Goal: Register for event/course

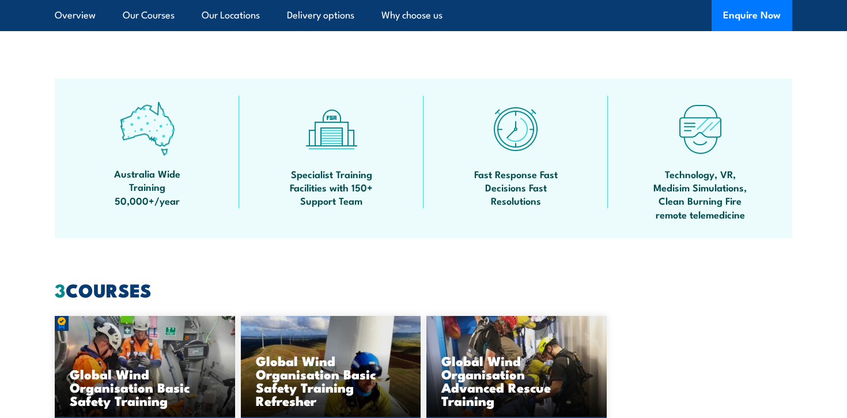
scroll to position [1012, 0]
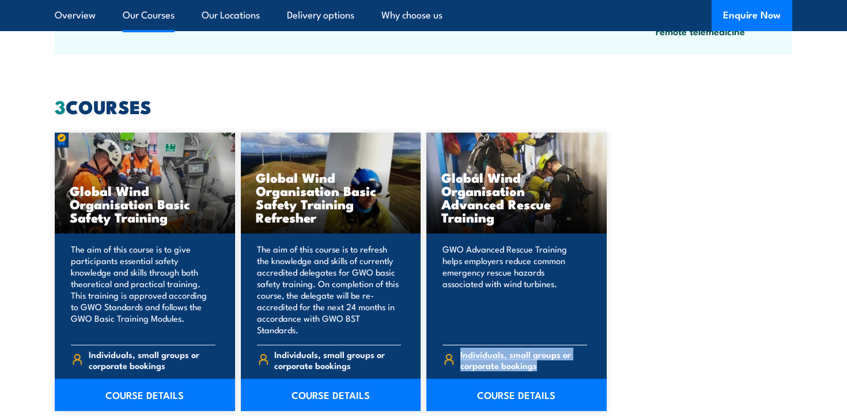
drag, startPoint x: 451, startPoint y: 332, endPoint x: 575, endPoint y: 361, distance: 127.3
click at [575, 361] on div "Individuals, small groups or corporate bookings" at bounding box center [514, 361] width 145 height 32
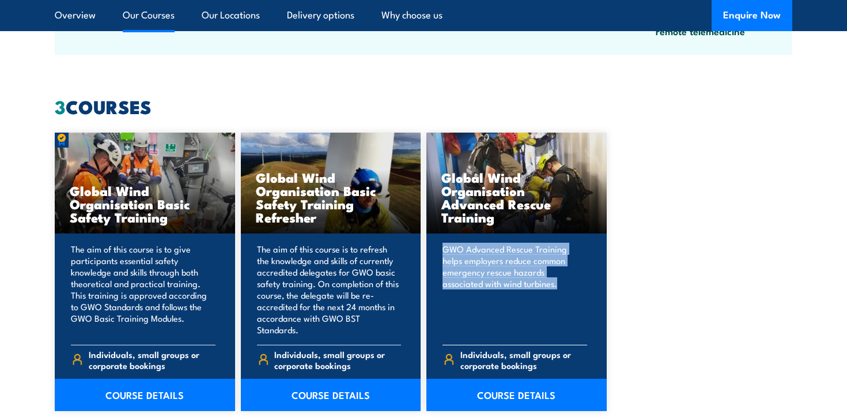
drag, startPoint x: 533, startPoint y: 277, endPoint x: 507, endPoint y: 229, distance: 54.9
click at [507, 233] on div "GWO Advanced Rescue Training helps employers reduce common emergency rescue haz…" at bounding box center [516, 321] width 180 height 177
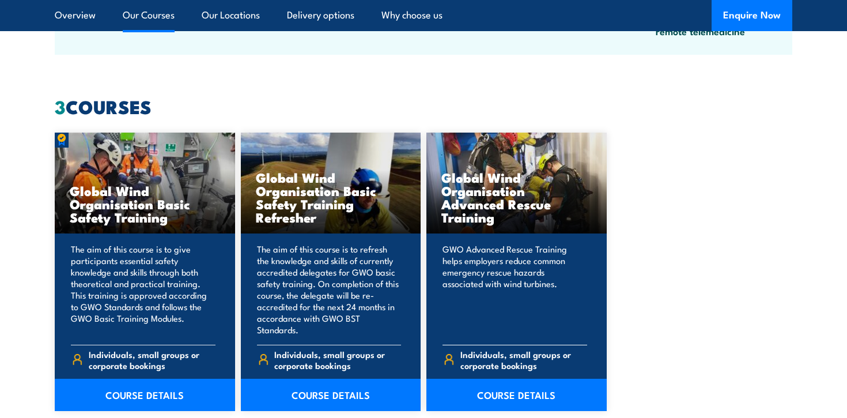
click at [495, 243] on p "GWO Advanced Rescue Training helps employers reduce common emergency rescue haz…" at bounding box center [514, 289] width 145 height 92
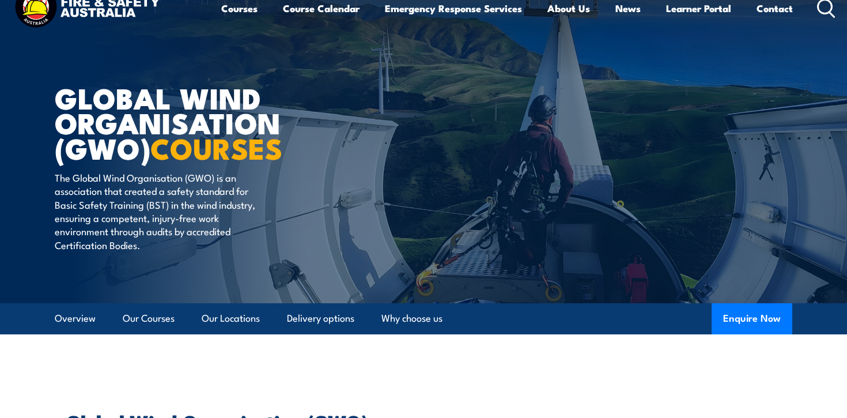
scroll to position [0, 0]
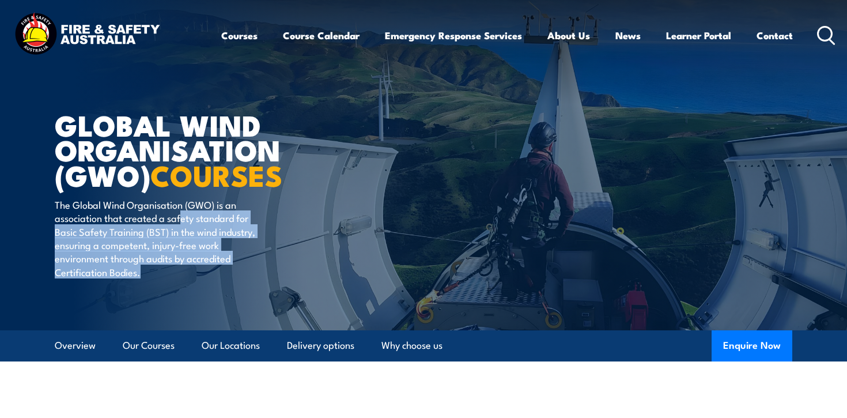
drag, startPoint x: 180, startPoint y: 212, endPoint x: 236, endPoint y: 266, distance: 77.4
click at [236, 266] on p "The Global Wind Organisation (GWO) is an association that created a safety stan…" at bounding box center [160, 238] width 210 height 81
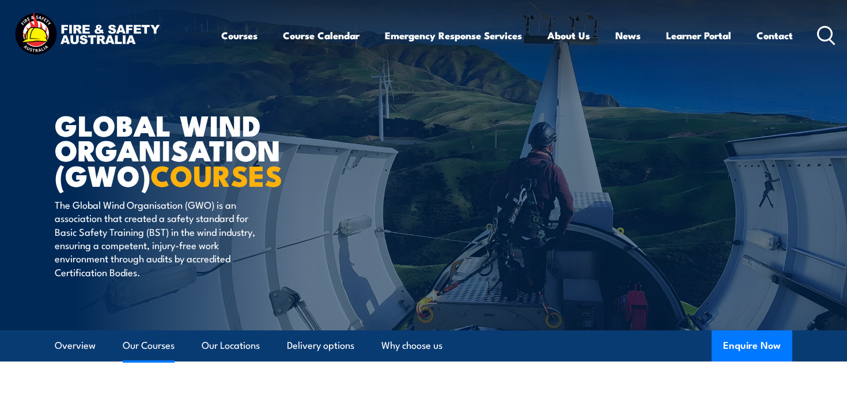
click at [153, 350] on link "Our Courses" at bounding box center [149, 345] width 52 height 31
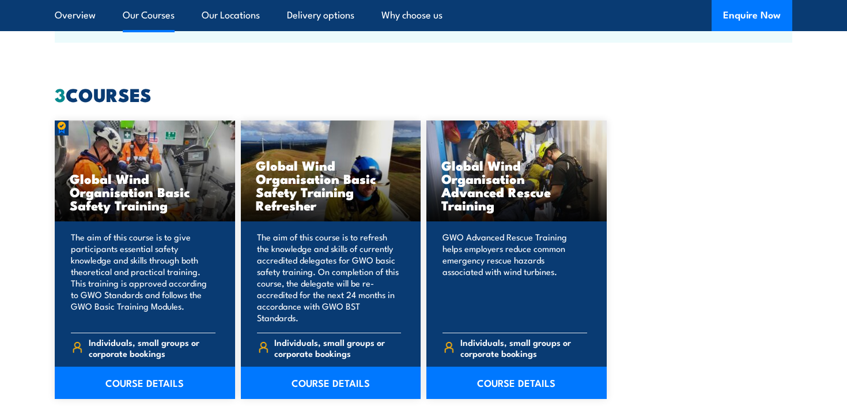
scroll to position [1024, 0]
